Goal: Transaction & Acquisition: Purchase product/service

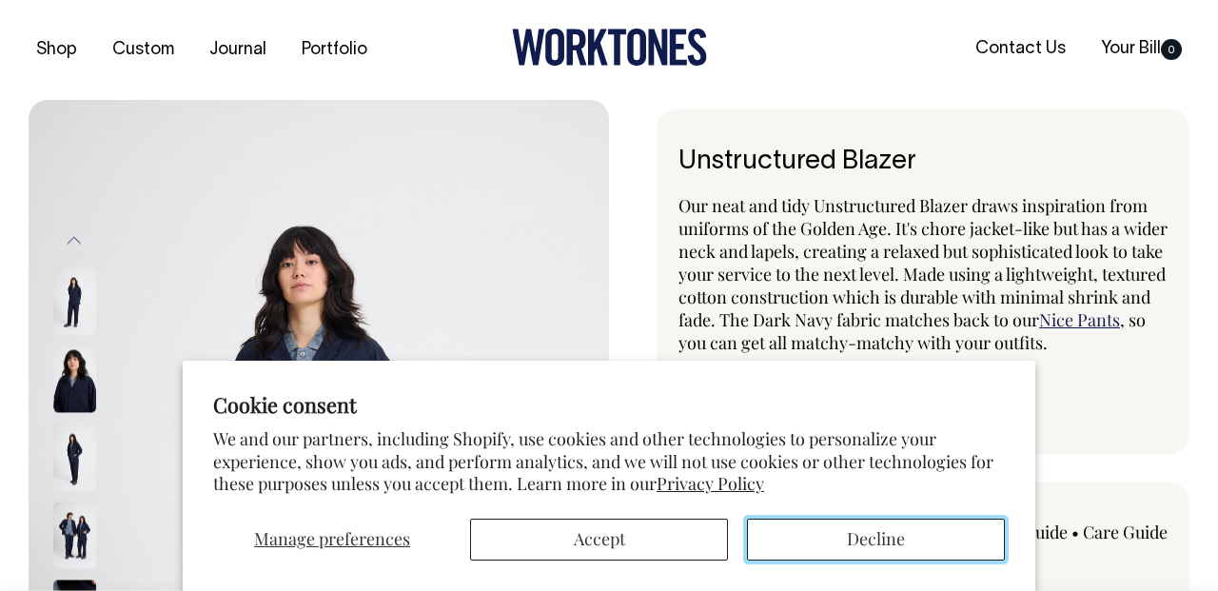
click at [831, 545] on button "Decline" at bounding box center [876, 540] width 258 height 42
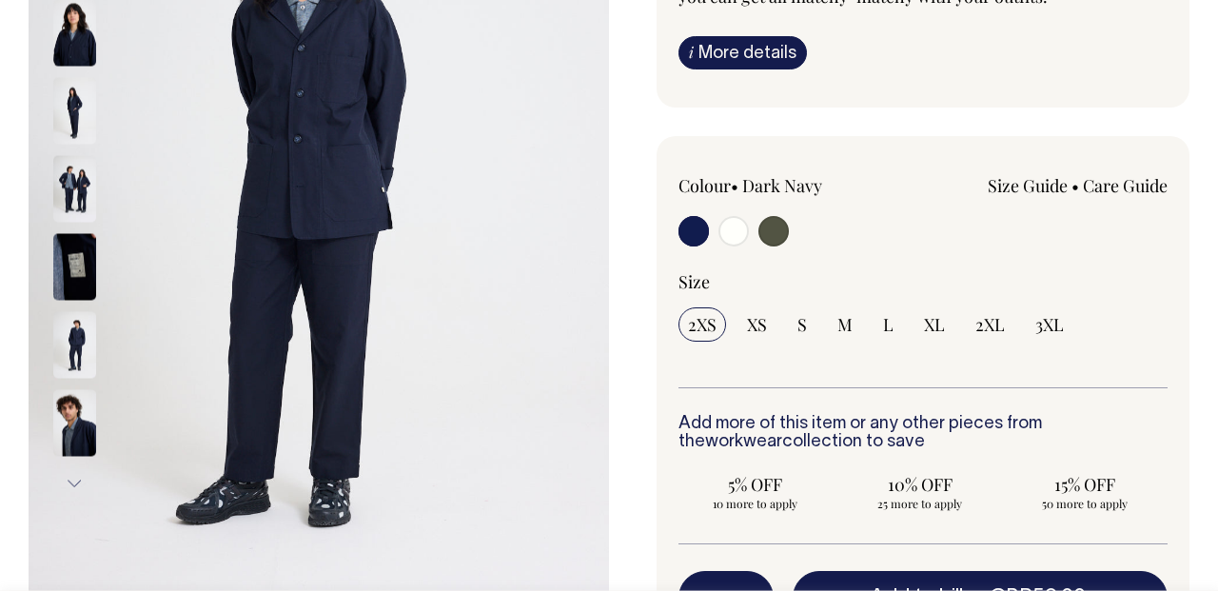
scroll to position [347, 0]
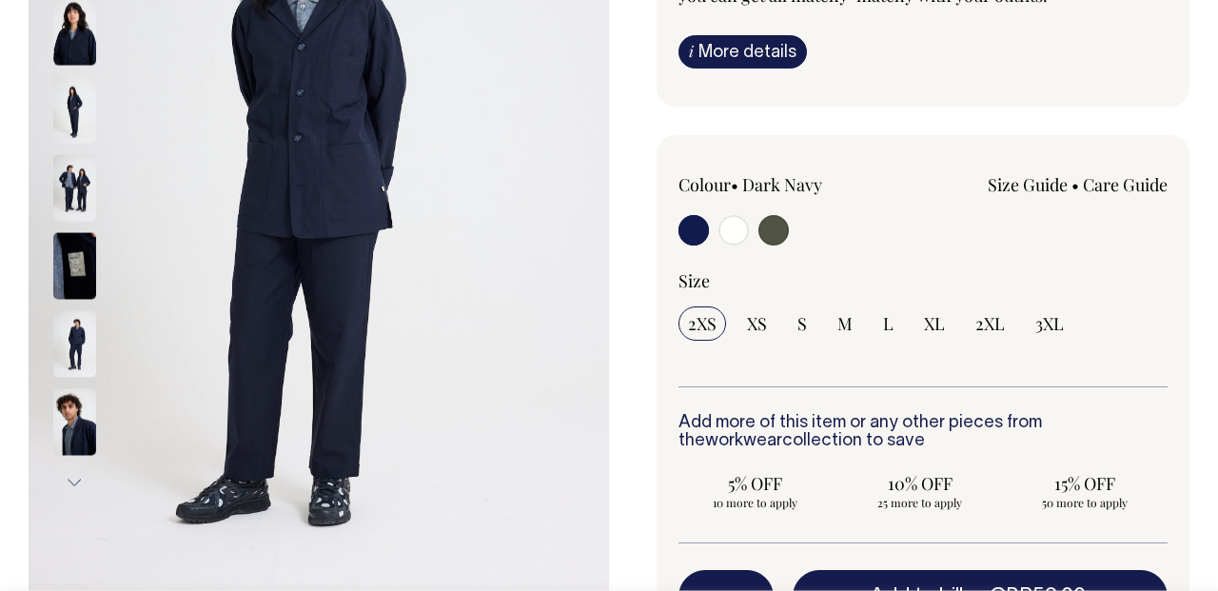
click at [77, 438] on img at bounding box center [74, 421] width 43 height 67
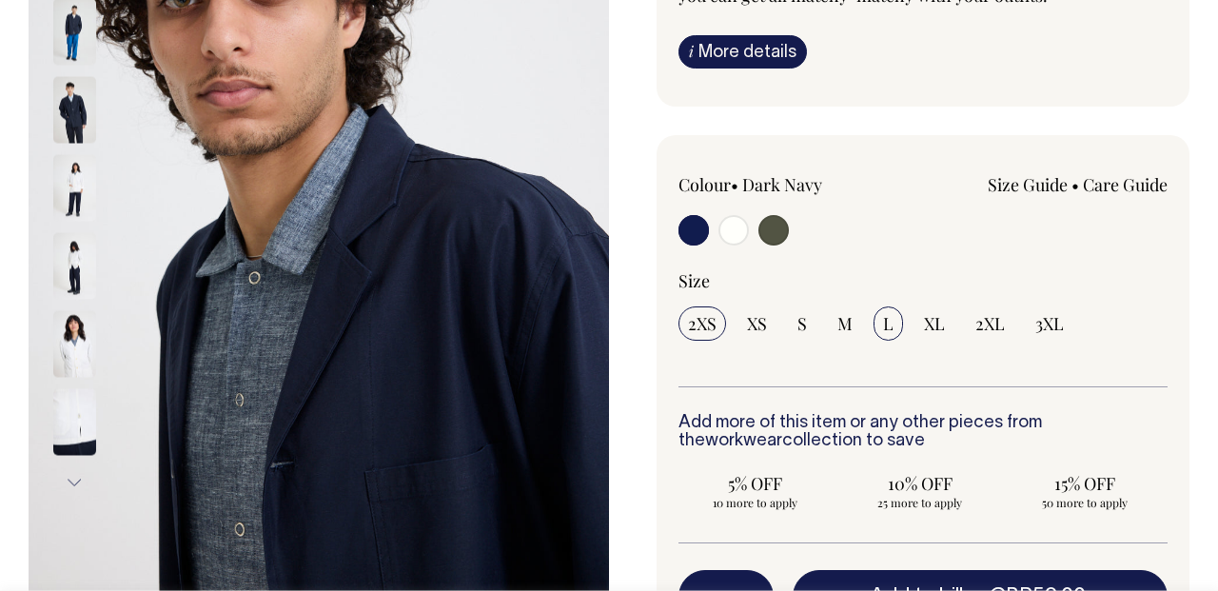
click at [881, 324] on input "L" at bounding box center [888, 323] width 29 height 34
radio input "true"
select select "L"
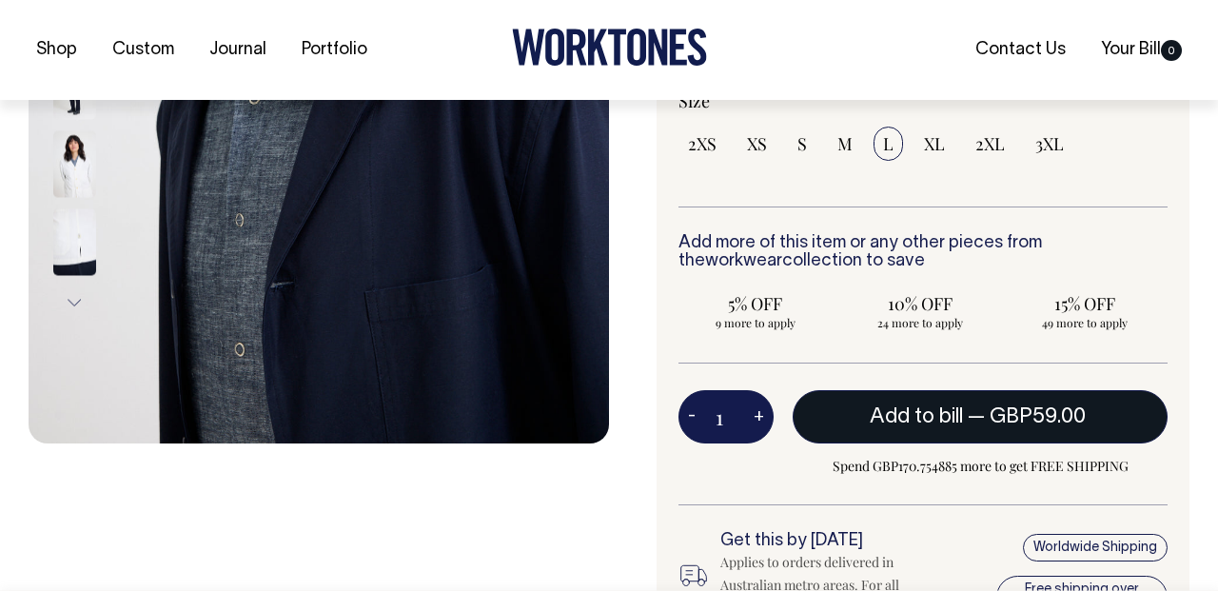
scroll to position [528, 0]
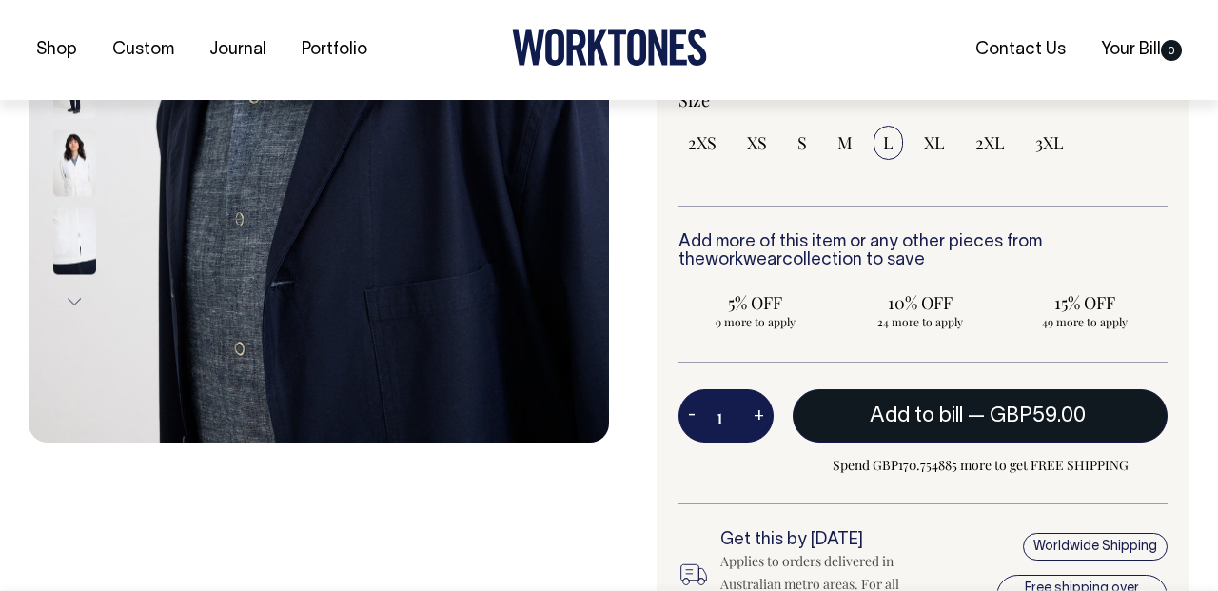
click at [879, 424] on button "Add to bill — GBP59.00" at bounding box center [980, 415] width 375 height 53
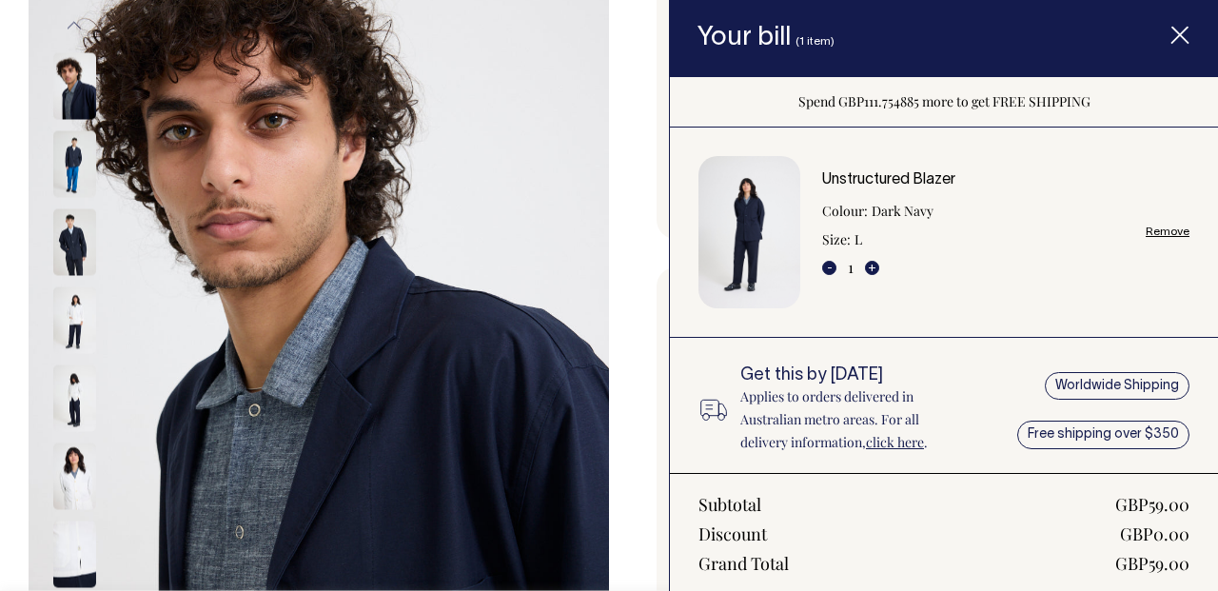
scroll to position [215, 0]
click at [1185, 39] on icon "Item added to your cart" at bounding box center [1179, 36] width 19 height 19
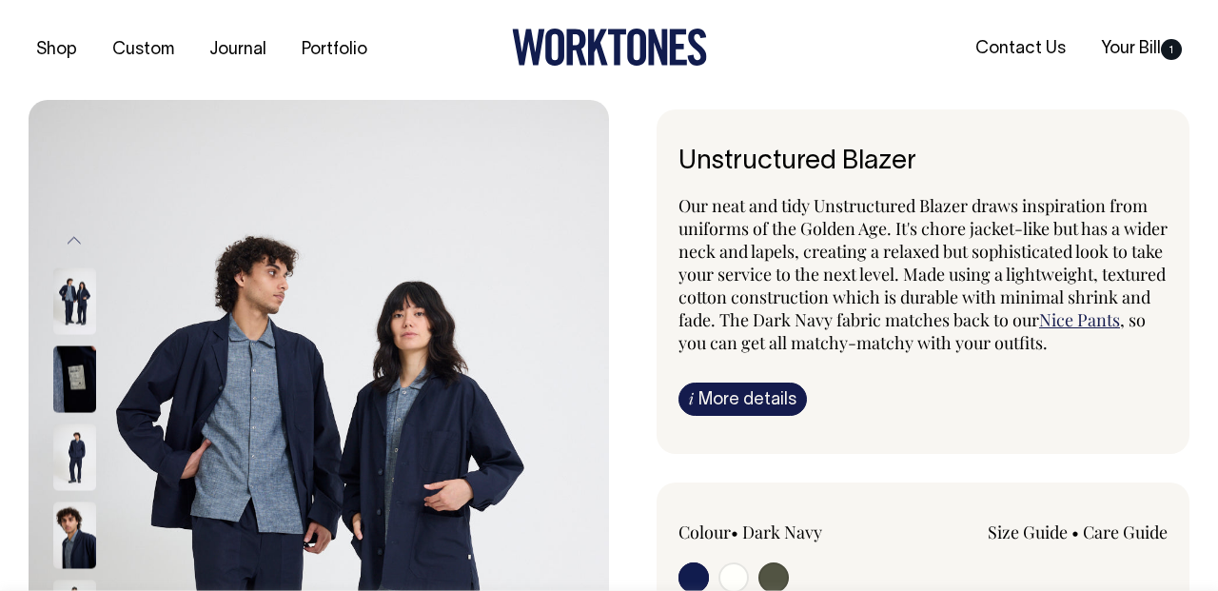
scroll to position [0, 0]
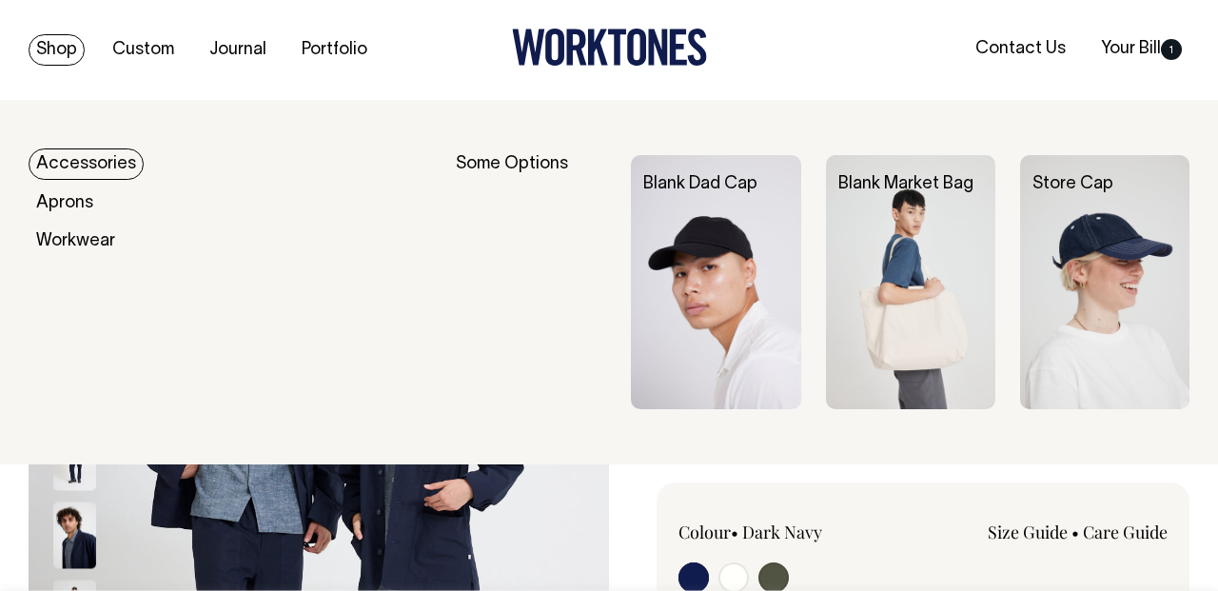
click at [41, 54] on link "Shop" at bounding box center [57, 49] width 56 height 31
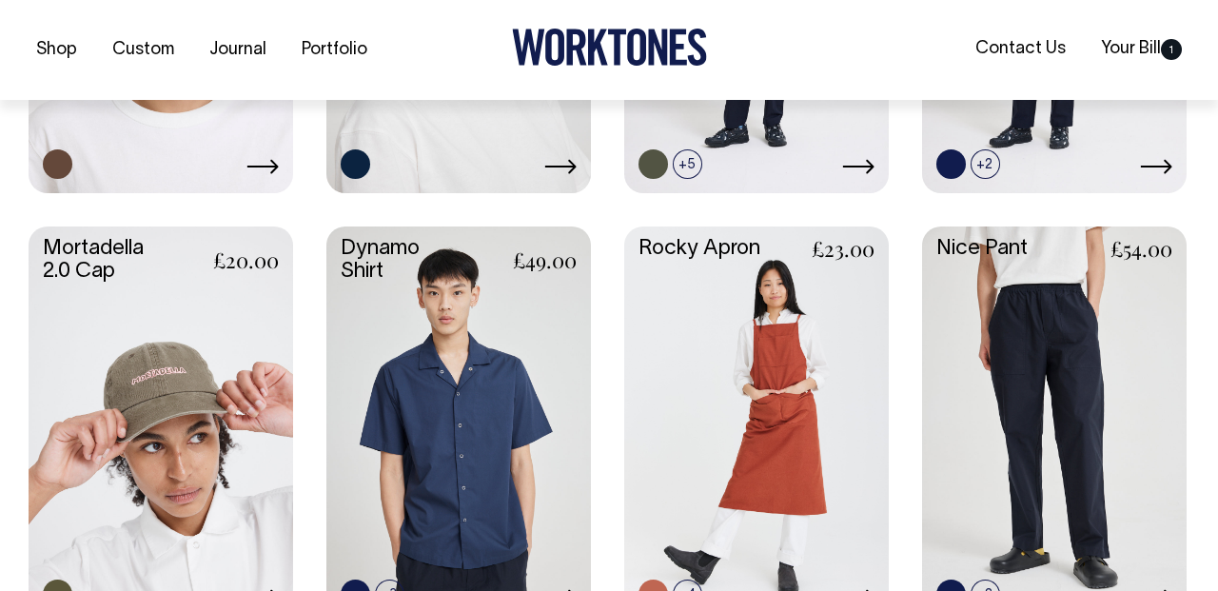
scroll to position [1711, 0]
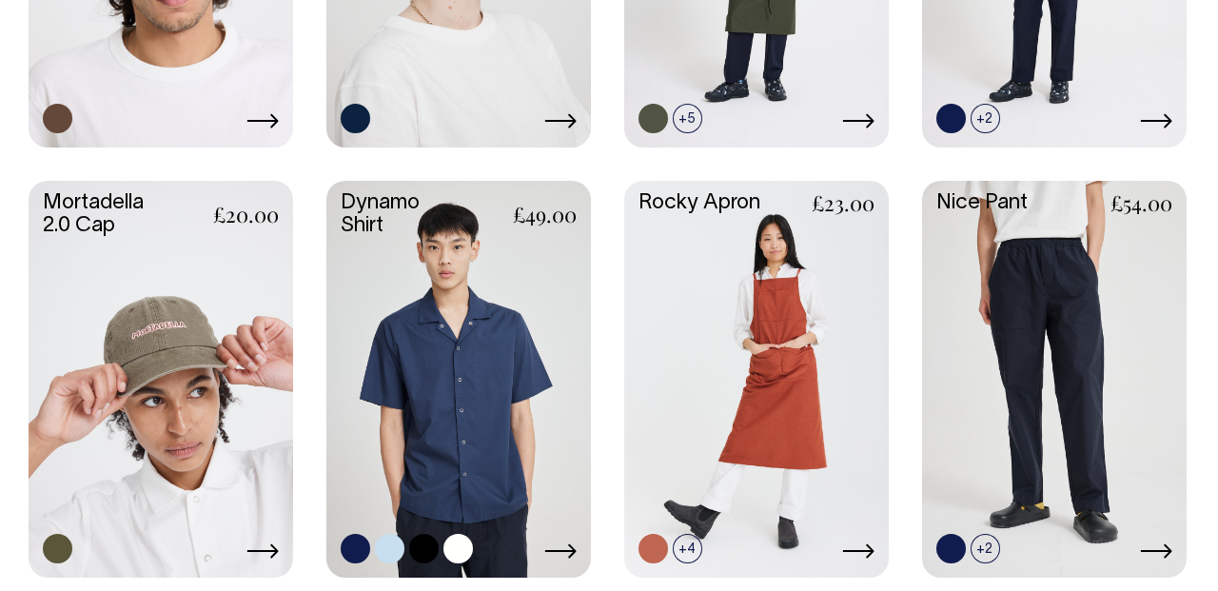
click at [437, 328] on link at bounding box center [458, 377] width 265 height 393
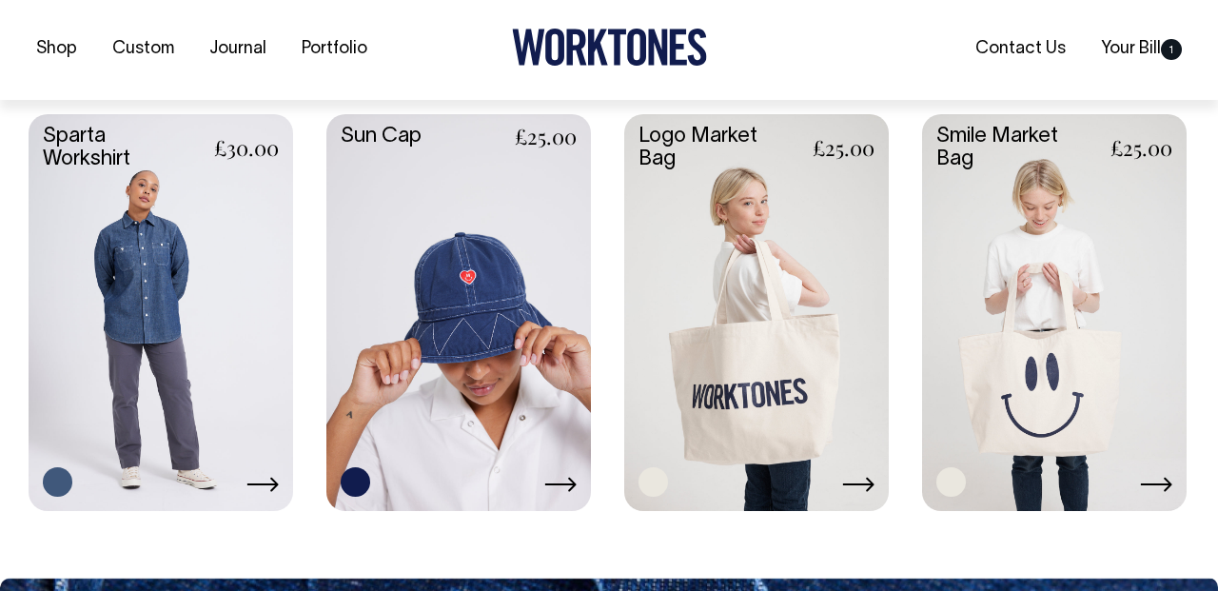
scroll to position [3113, 0]
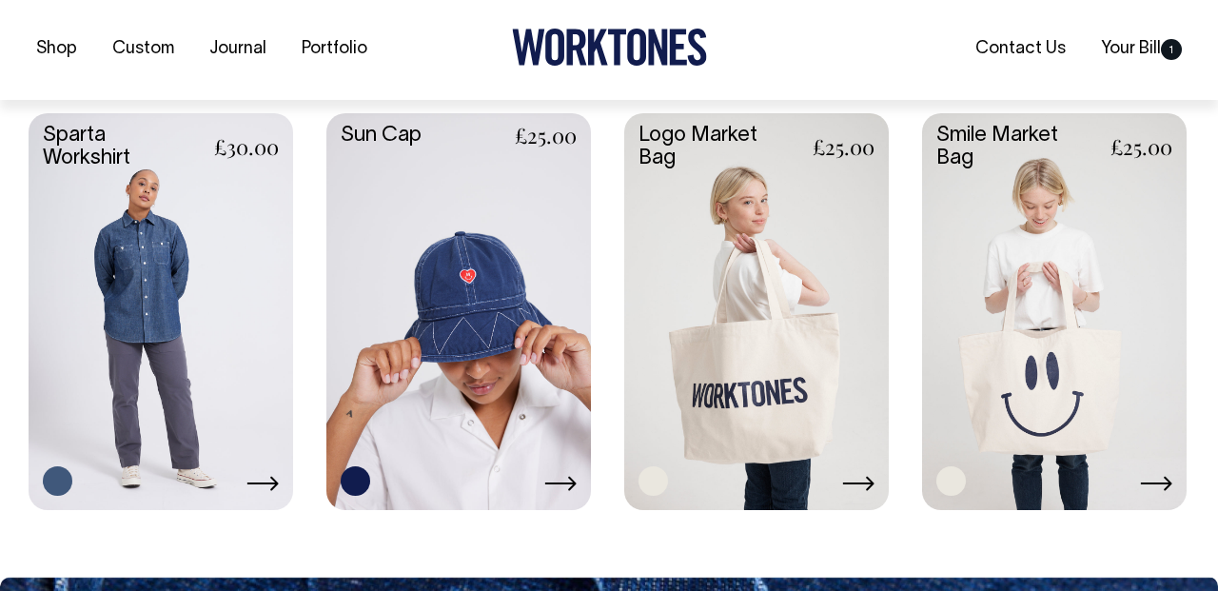
click at [138, 293] on link at bounding box center [161, 309] width 265 height 393
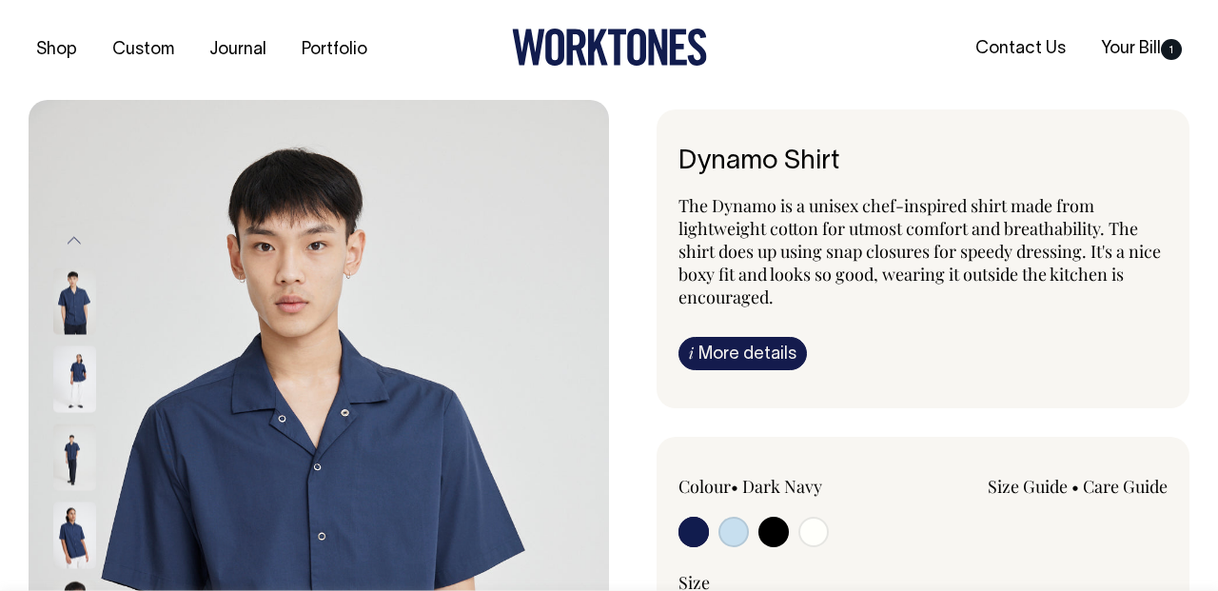
click at [731, 535] on input "radio" at bounding box center [733, 532] width 30 height 30
radio input "true"
select select "True Blue"
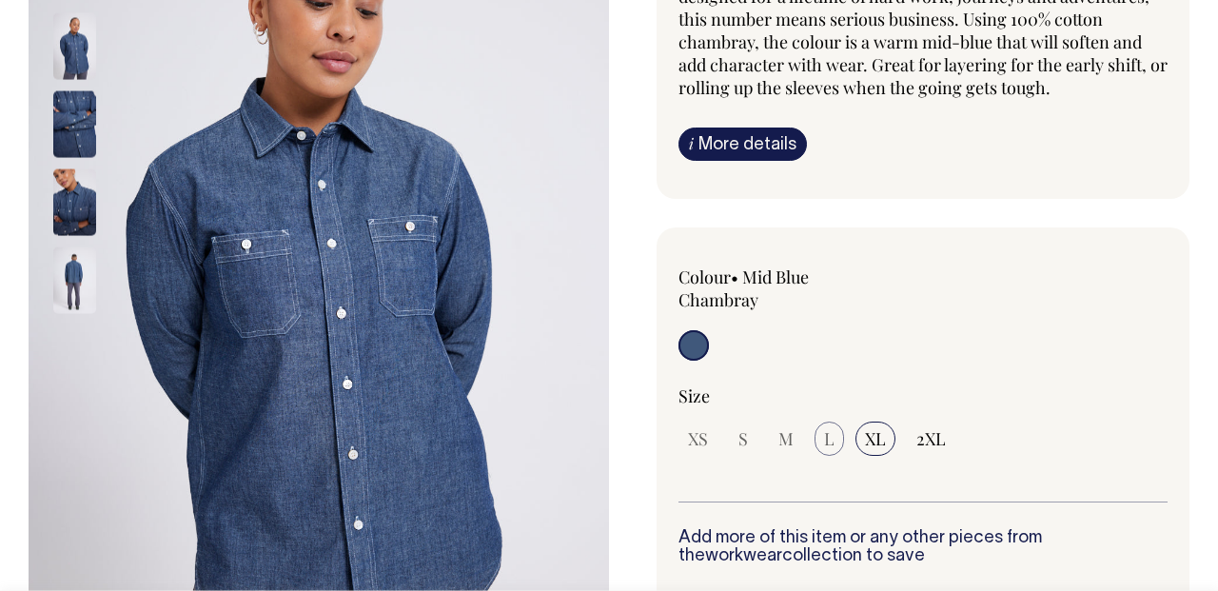
scroll to position [256, 0]
click at [826, 442] on span "L" at bounding box center [829, 437] width 10 height 23
click at [825, 434] on span "L" at bounding box center [829, 437] width 10 height 23
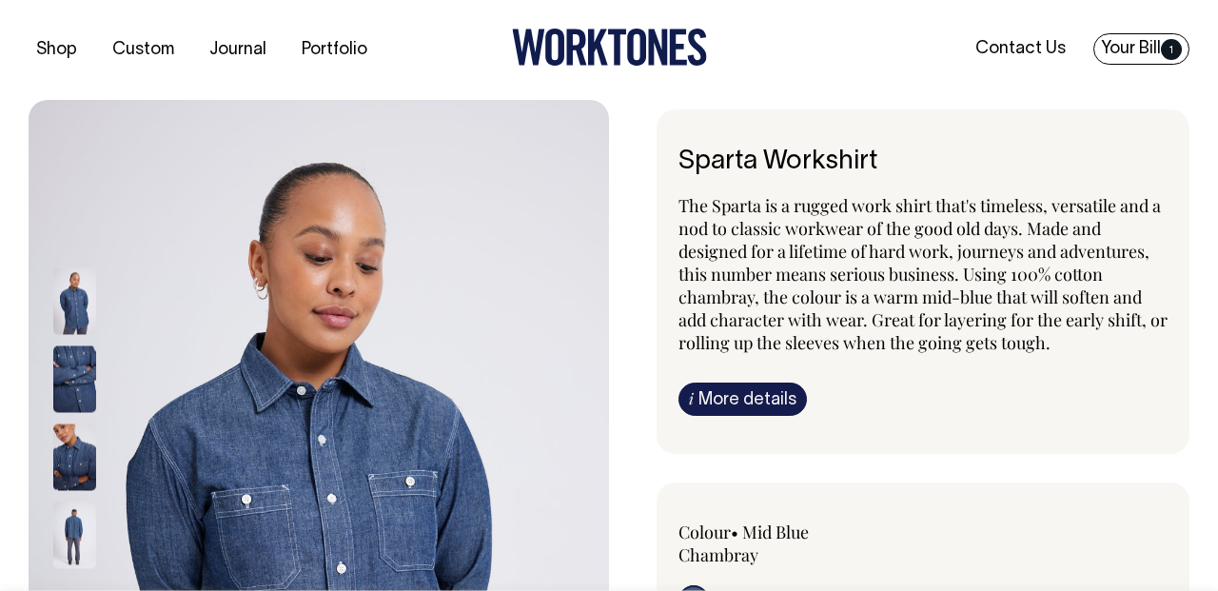
scroll to position [0, 0]
click at [1133, 42] on link "Your Bill 1" at bounding box center [1141, 48] width 96 height 31
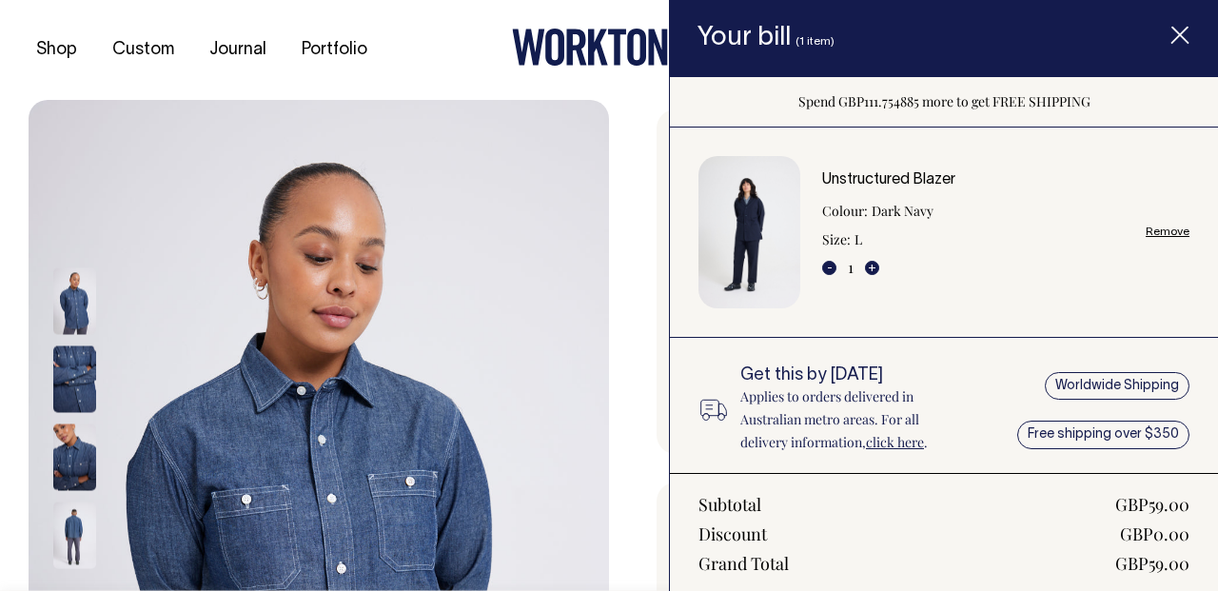
click at [749, 244] on img "Item added to your cart" at bounding box center [749, 232] width 102 height 153
click at [859, 176] on link "Unstructured Blazer" at bounding box center [888, 179] width 133 height 13
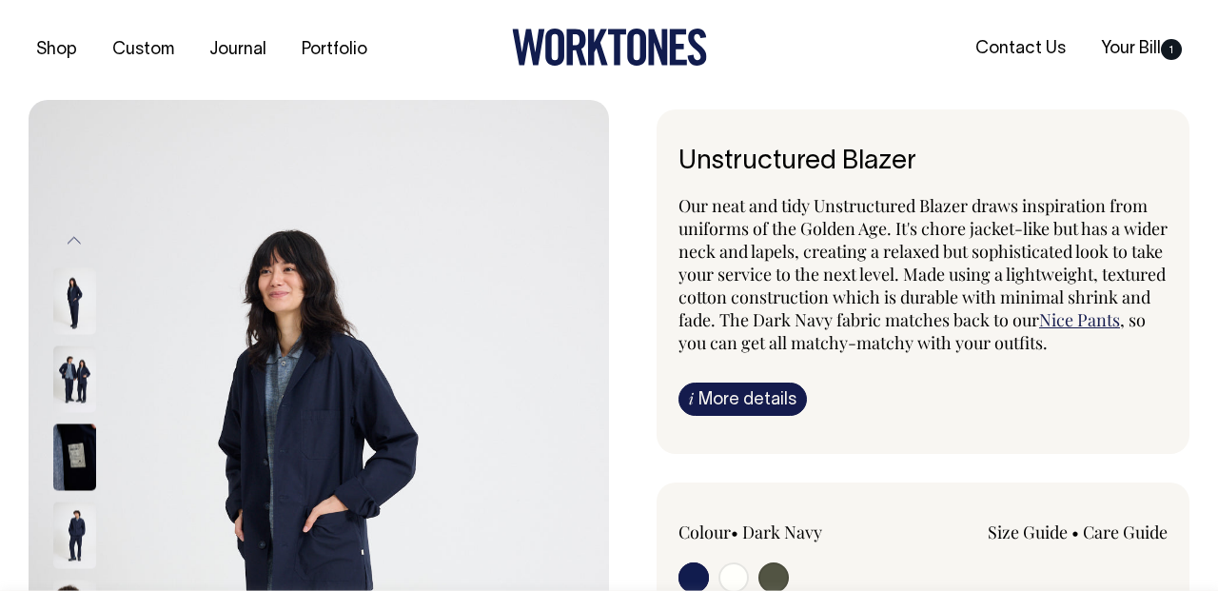
click at [72, 372] on img at bounding box center [74, 378] width 43 height 67
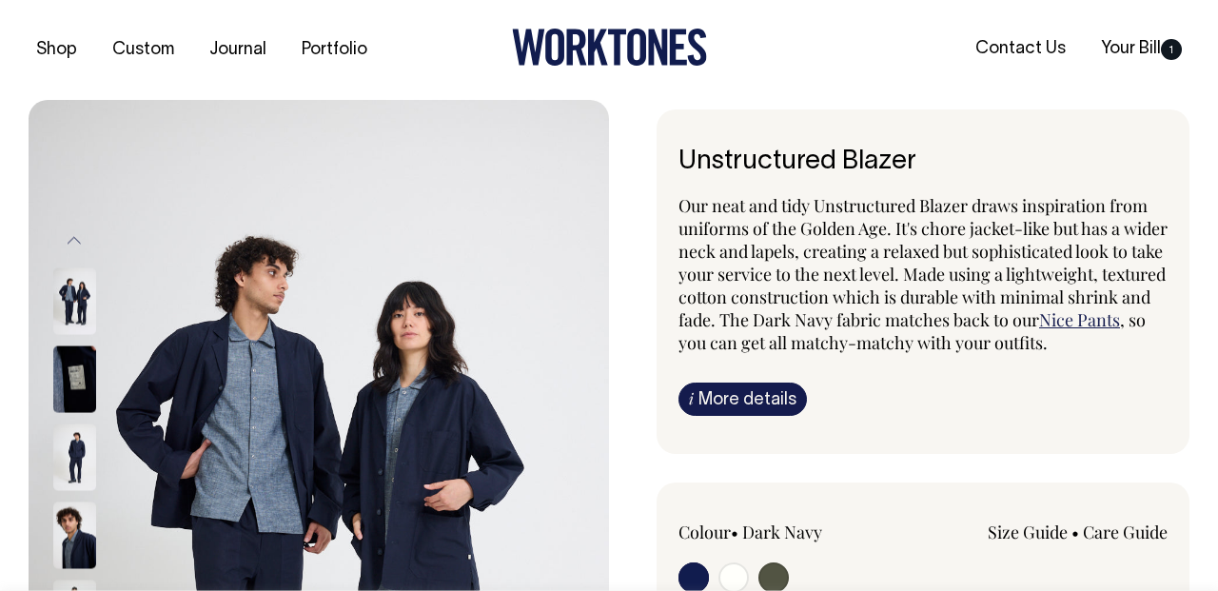
click at [1039, 331] on link "Nice Pants" at bounding box center [1079, 319] width 81 height 23
